Goal: Task Accomplishment & Management: Manage account settings

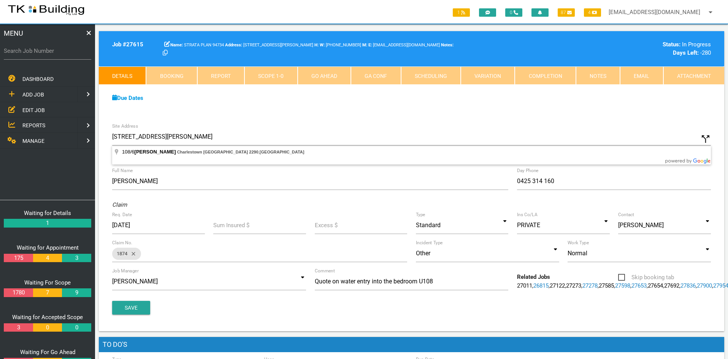
click at [34, 105] on link "EDIT JOB" at bounding box center [47, 110] width 98 height 16
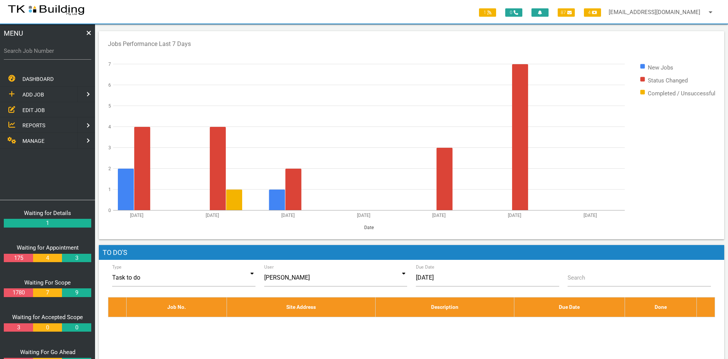
click at [34, 108] on span "EDIT JOB" at bounding box center [33, 110] width 22 height 6
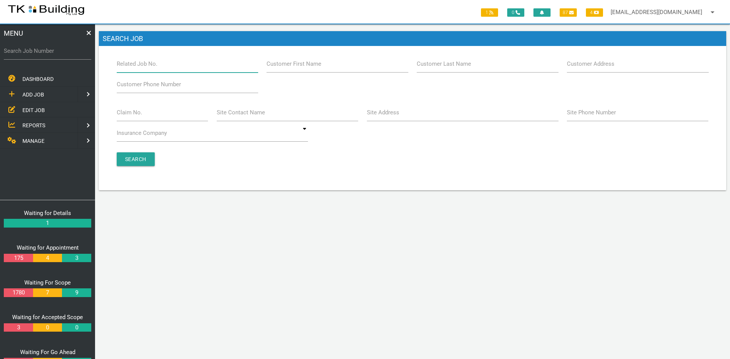
click at [166, 68] on input "Related Job No." at bounding box center [187, 63] width 141 height 17
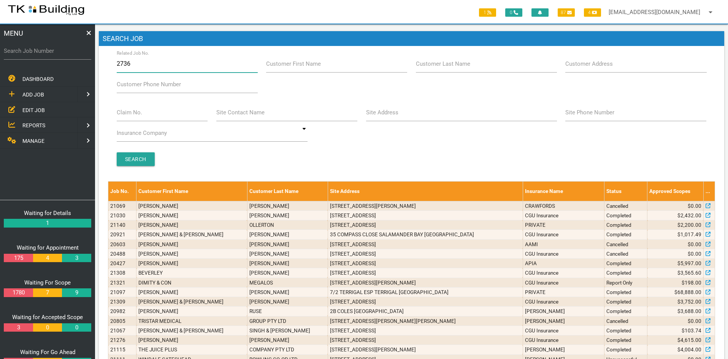
type input "27363"
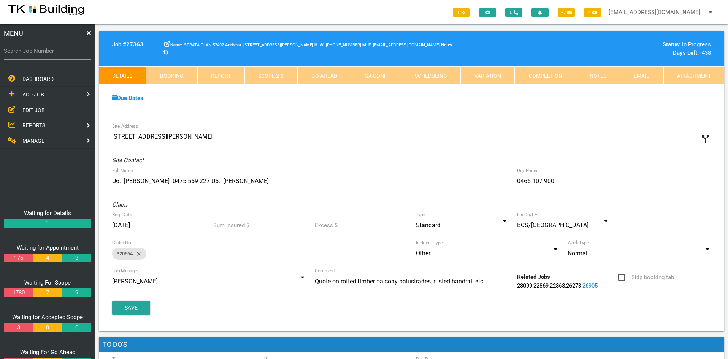
click at [354, 118] on div "Due Dates Waiting for Appointment From 11/03/2024 To 22/03/2024 Waiting For Sco…" at bounding box center [411, 102] width 625 height 35
click at [592, 76] on link "Notes" at bounding box center [598, 76] width 44 height 18
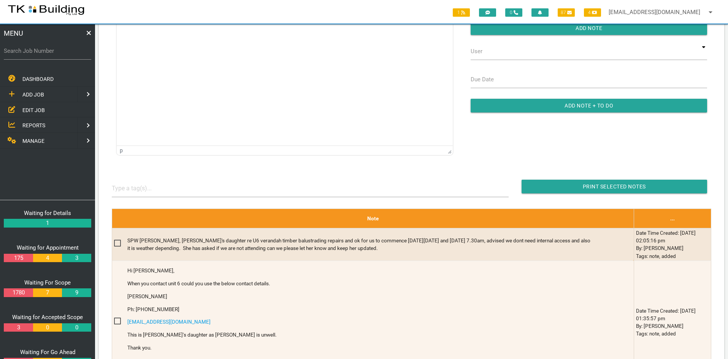
scroll to position [76, 0]
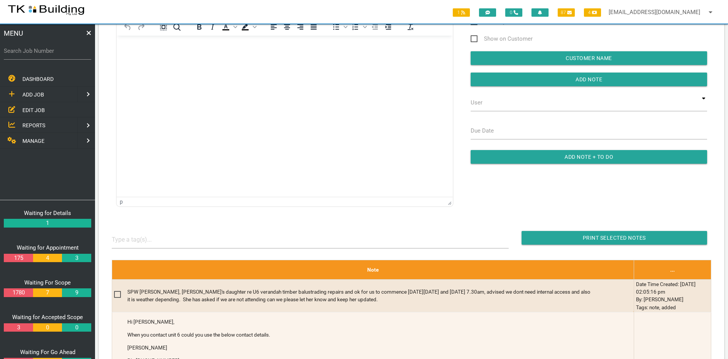
click at [315, 70] on html at bounding box center [285, 53] width 336 height 35
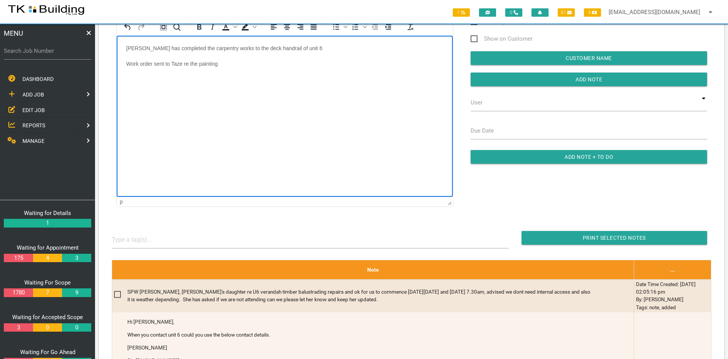
click at [341, 86] on html "Dave has completed the carpentry works to the deck handrail of unit 6 Work orde…" at bounding box center [285, 61] width 336 height 50
click at [586, 82] on input "Add Note" at bounding box center [589, 80] width 236 height 14
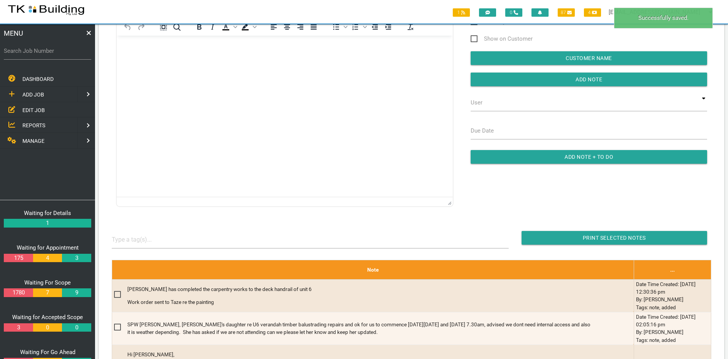
click at [405, 70] on html at bounding box center [285, 53] width 336 height 35
